Goal: Task Accomplishment & Management: Use online tool/utility

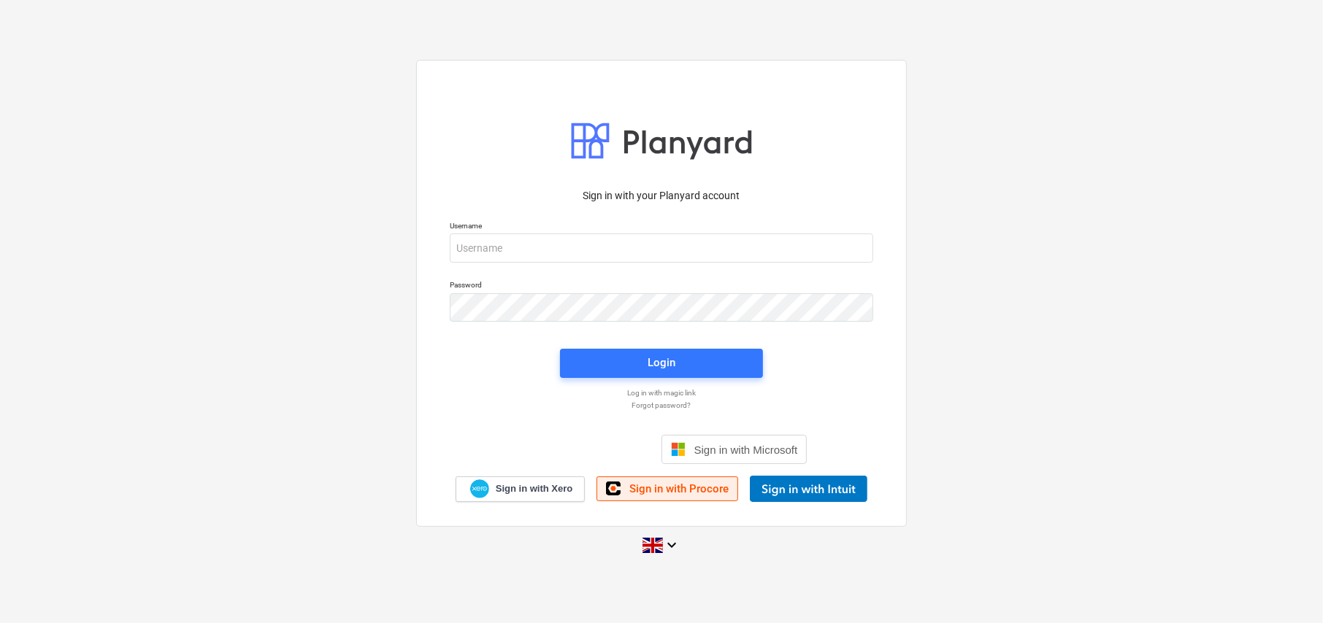
click at [701, 496] on link "Sign in with Procore" at bounding box center [667, 489] width 142 height 25
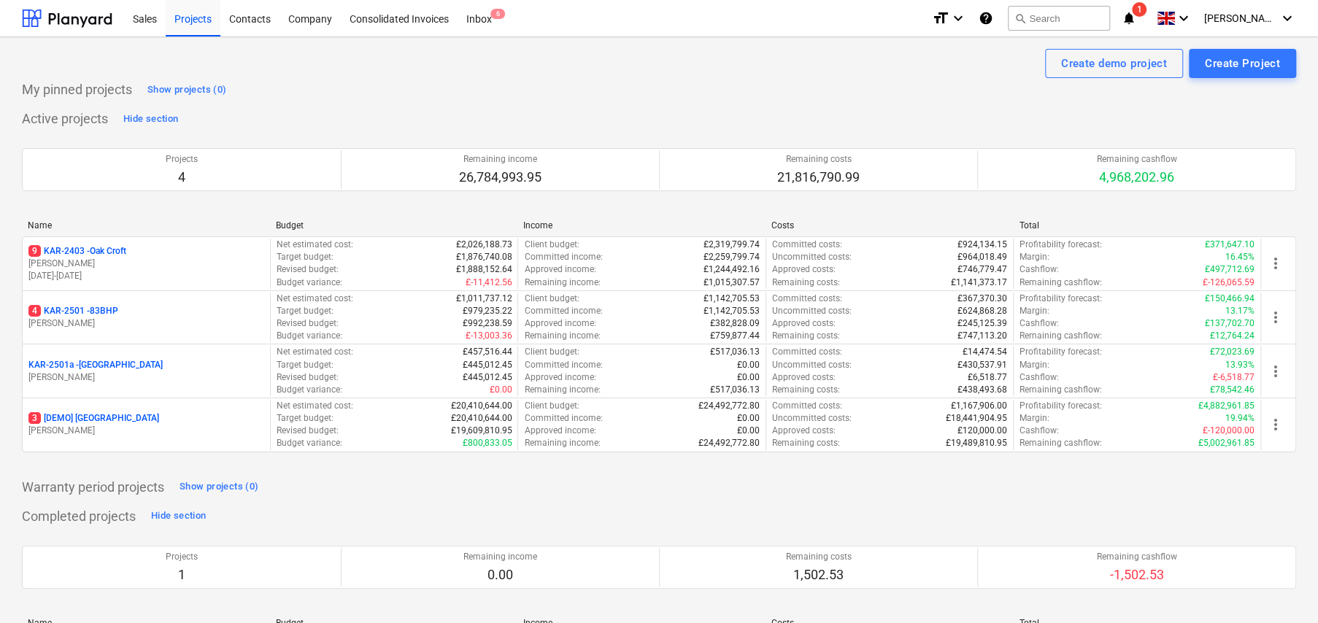
click at [114, 253] on p "9 KAR-2403 - Oak Croft" at bounding box center [77, 251] width 98 height 12
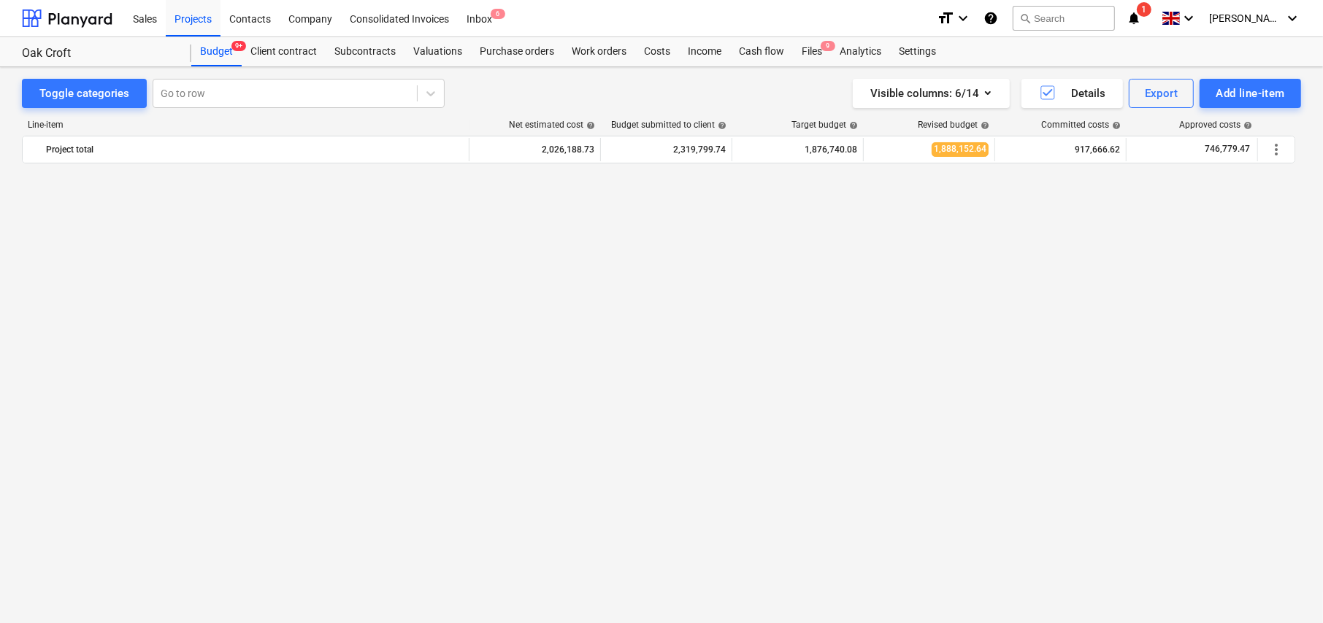
scroll to position [1292, 0]
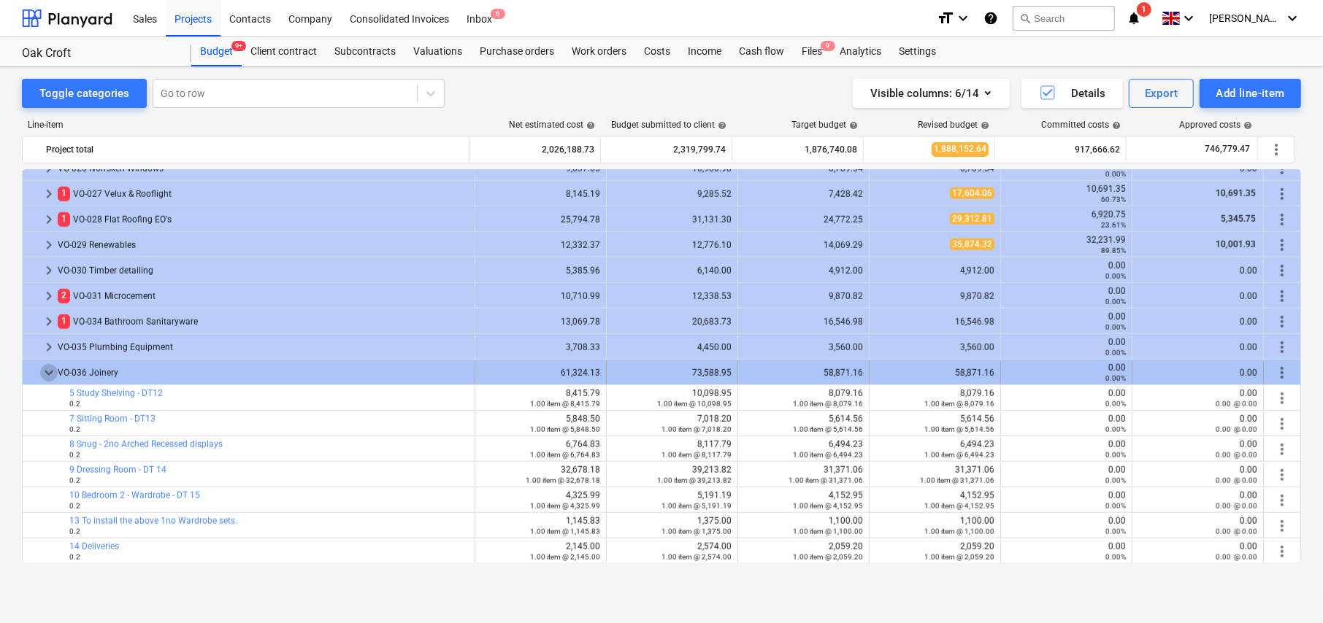
click at [49, 371] on span "keyboard_arrow_down" at bounding box center [49, 373] width 18 height 18
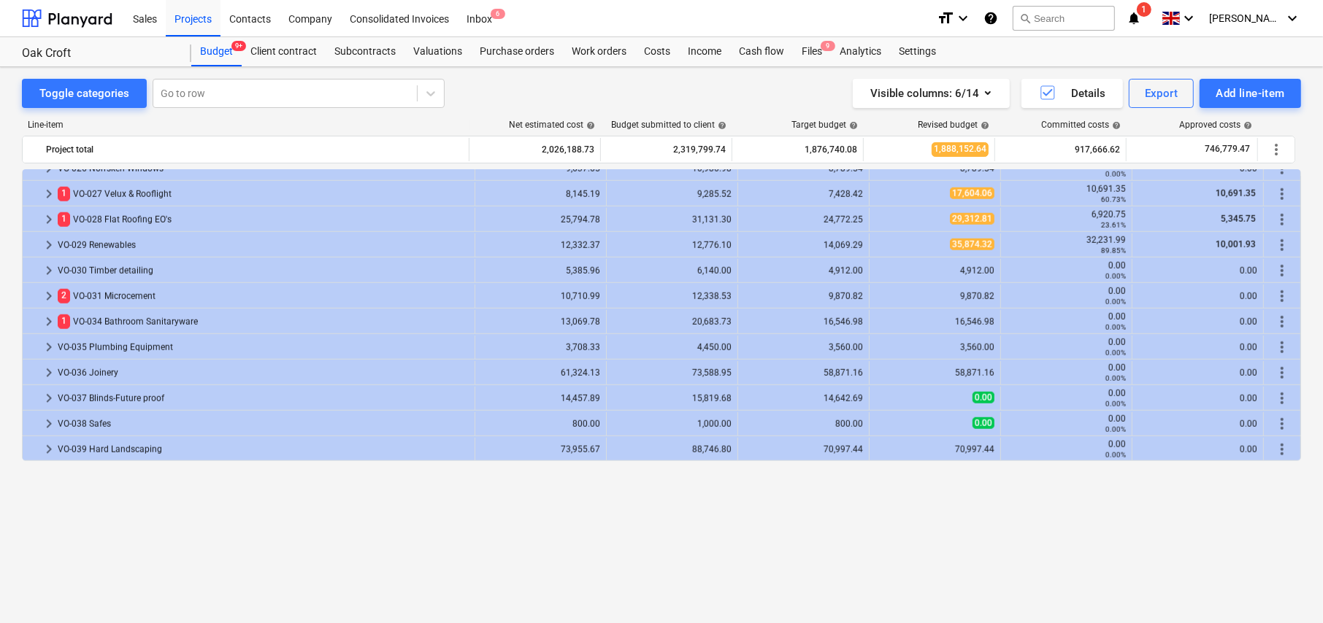
scroll to position [1146, 0]
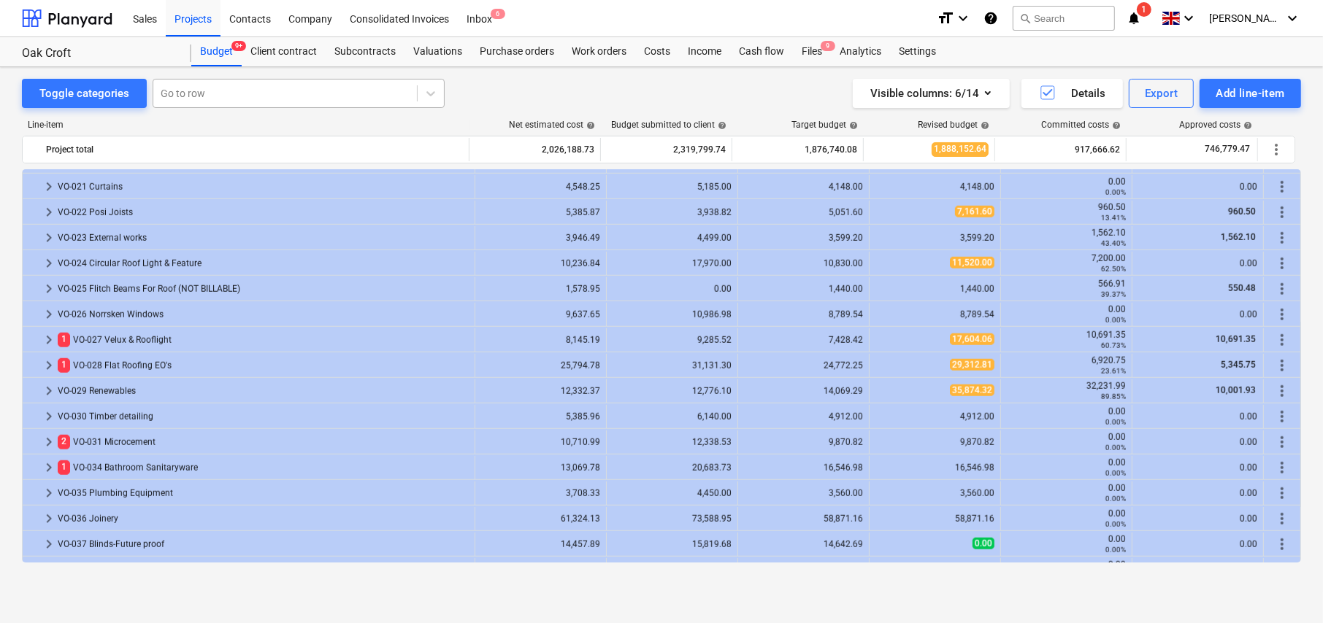
click at [241, 90] on div at bounding box center [285, 93] width 249 height 15
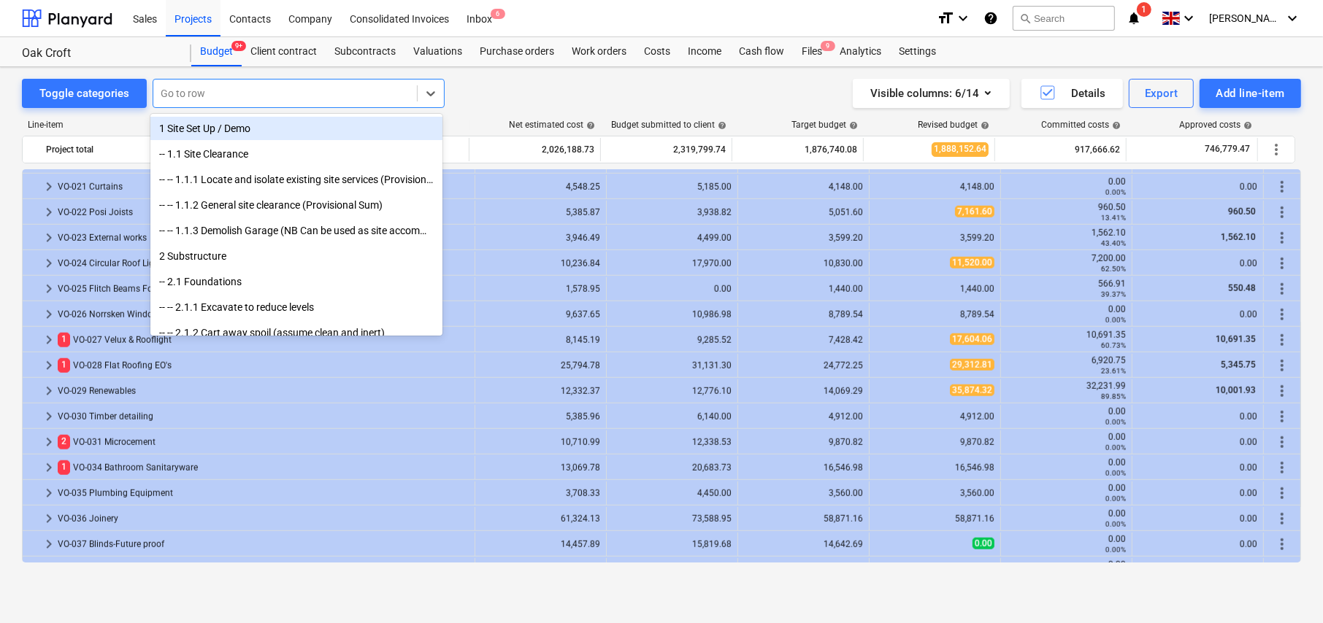
click at [511, 85] on div "Toggle categories option 1 Site Set Up / Demo focused, 1 of 610. 610 results av…" at bounding box center [661, 93] width 1279 height 29
click at [230, 106] on div "Go to row" at bounding box center [299, 93] width 292 height 29
click at [226, 96] on div at bounding box center [285, 93] width 249 height 15
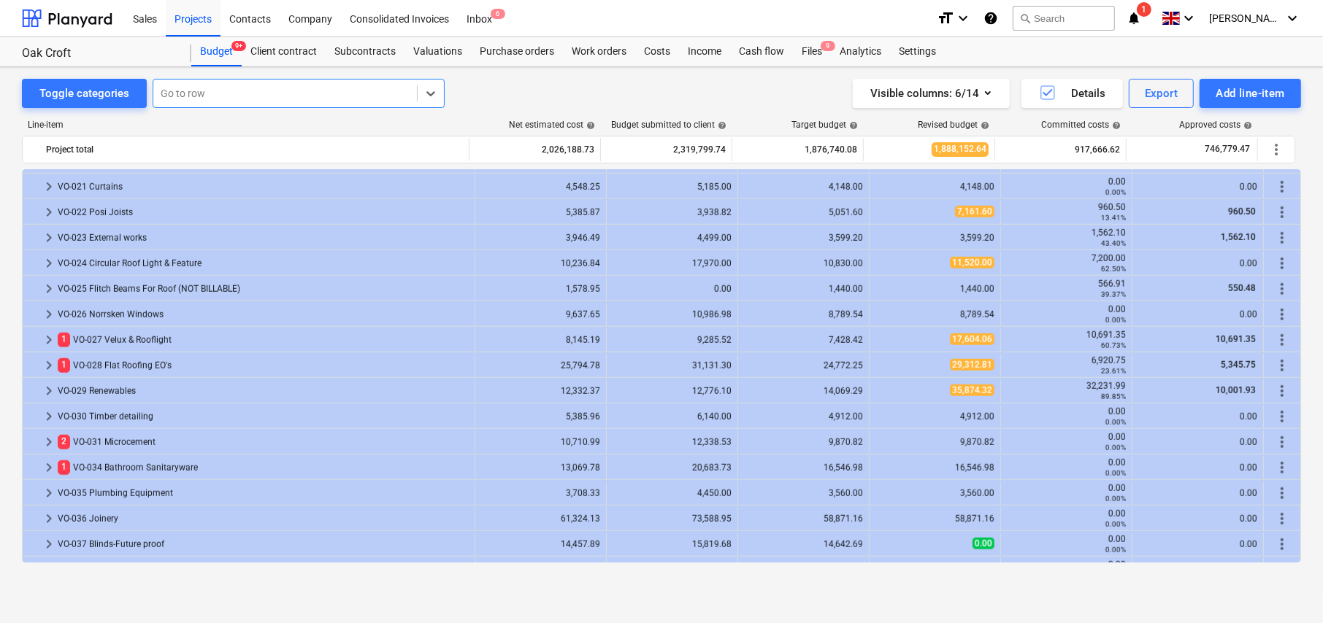
click at [226, 96] on div at bounding box center [285, 93] width 249 height 15
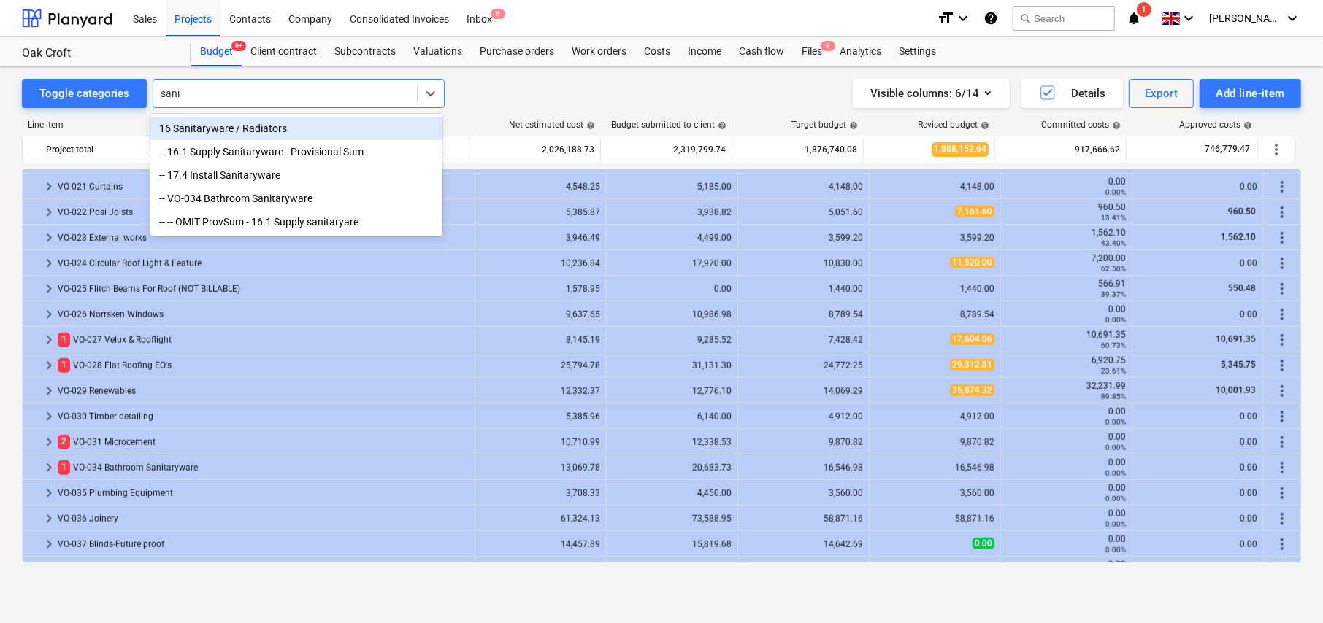
type input "sanit"
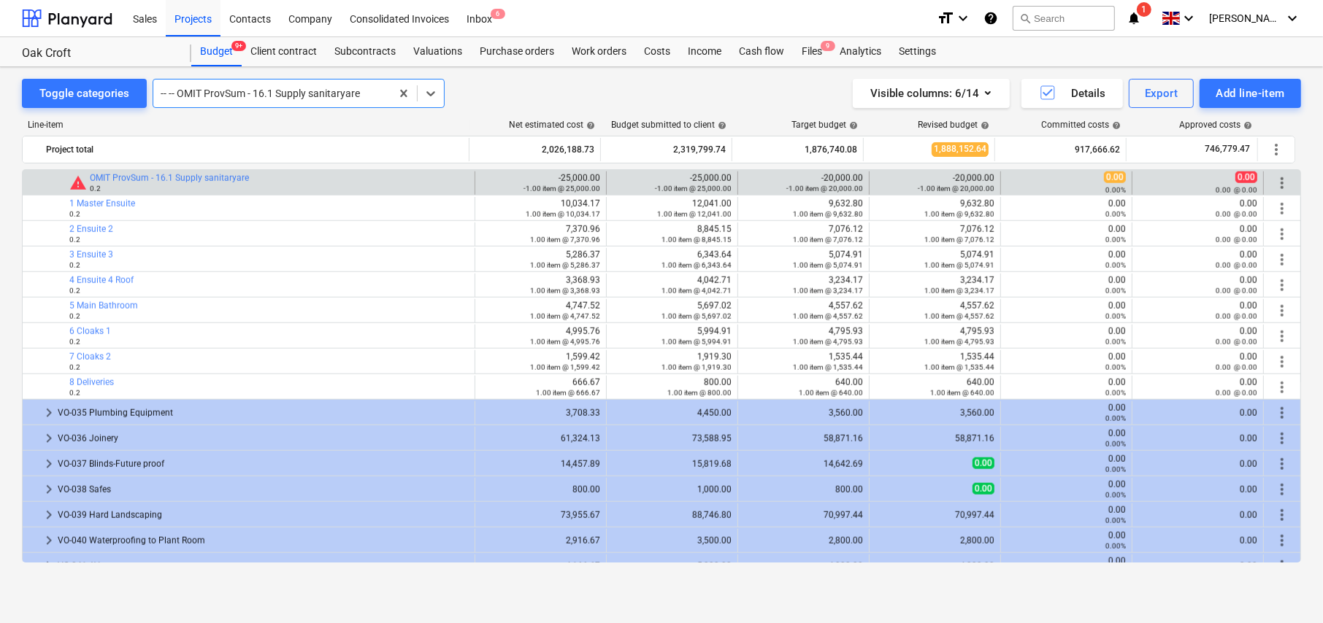
scroll to position [1383, 0]
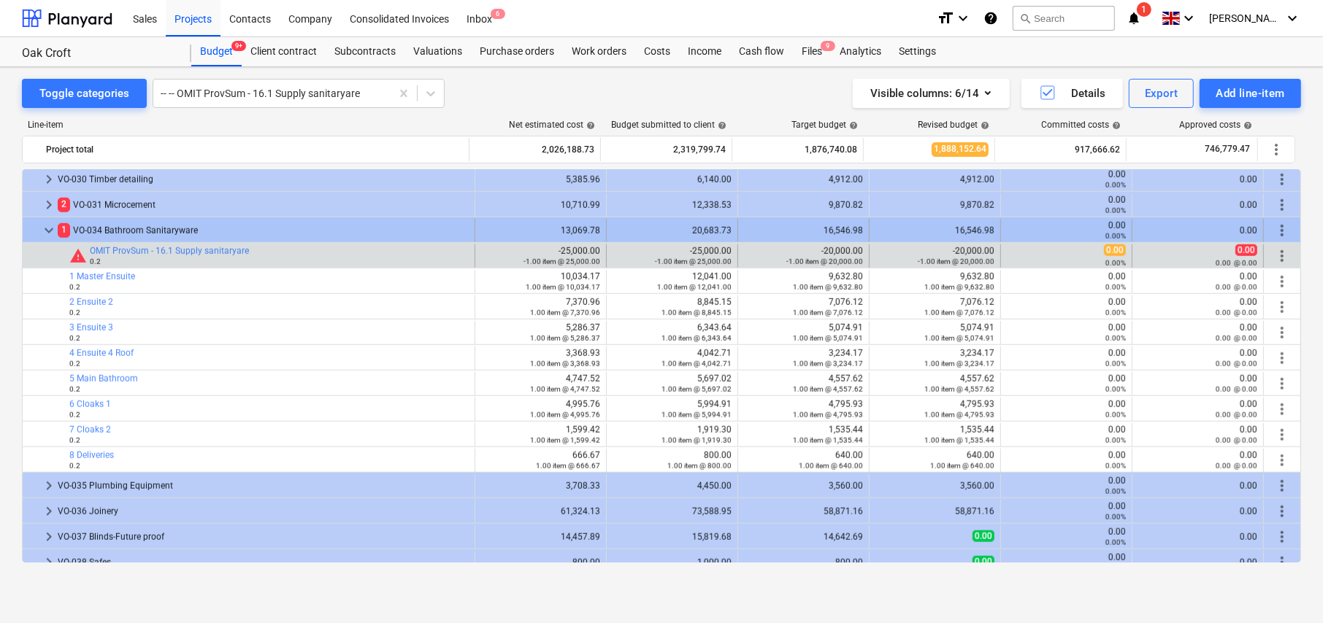
click at [45, 228] on span "keyboard_arrow_down" at bounding box center [49, 231] width 18 height 18
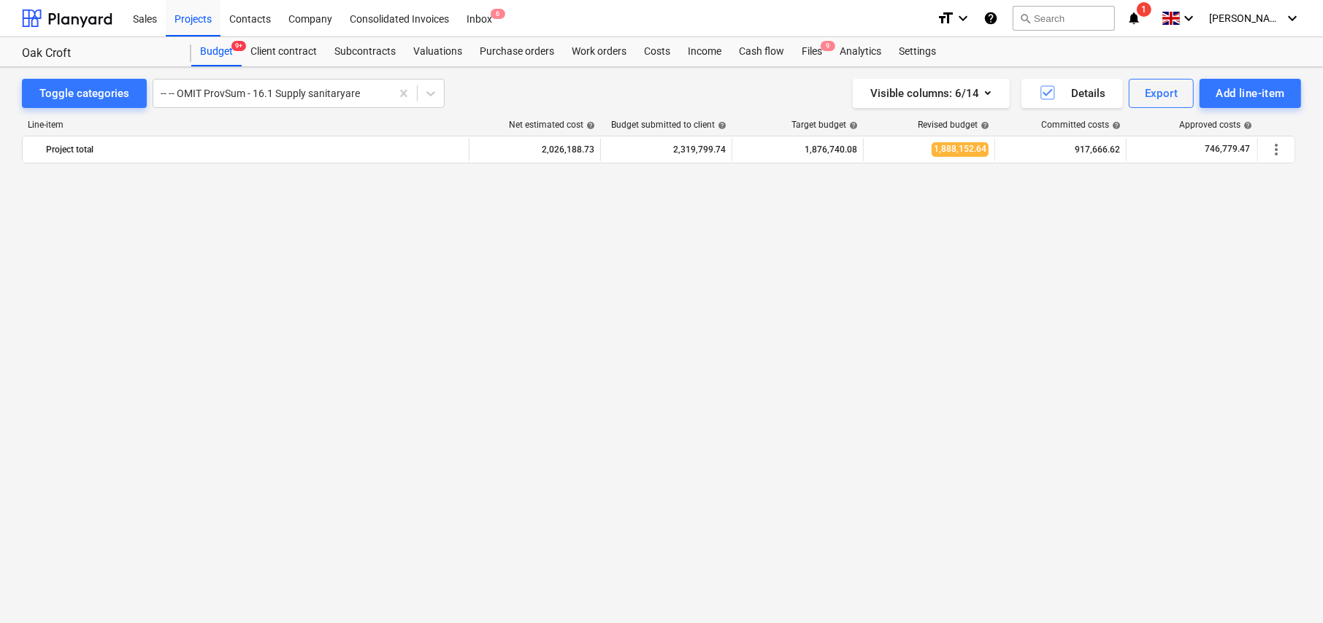
scroll to position [438, 0]
